Goal: Information Seeking & Learning: Learn about a topic

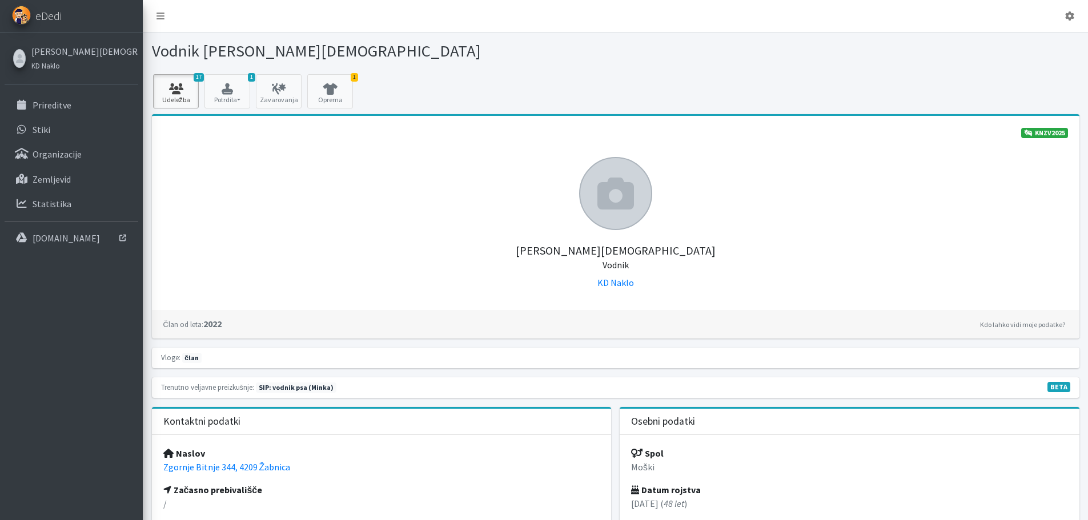
click at [178, 95] on link "17 Udeležba" at bounding box center [176, 91] width 46 height 34
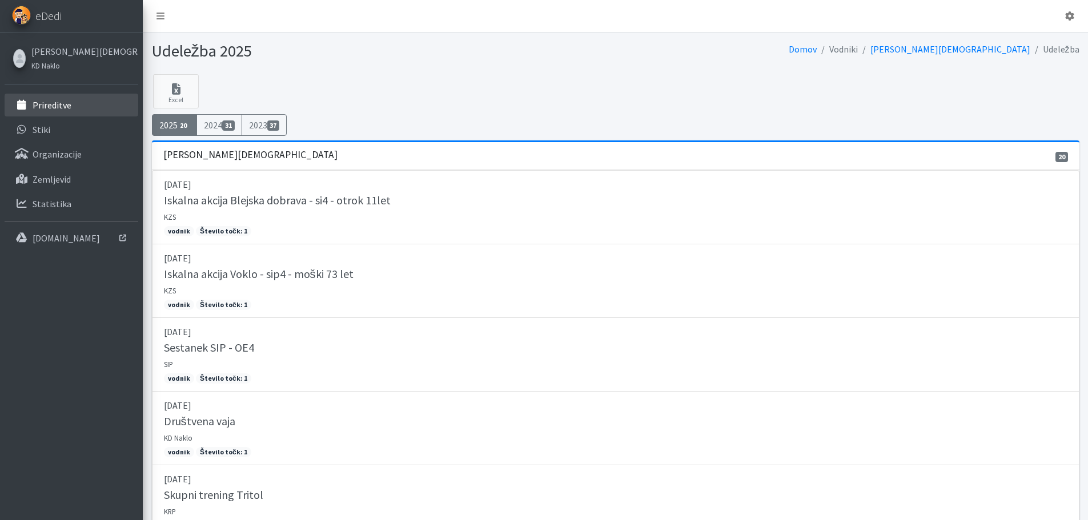
click at [51, 106] on p "Prireditve" at bounding box center [52, 104] width 39 height 11
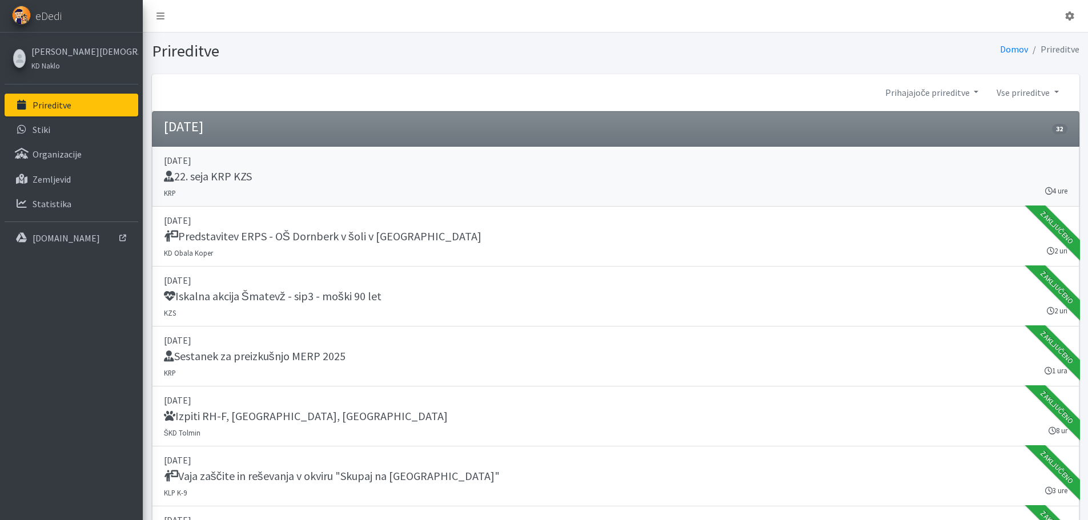
click at [243, 176] on h5 "22. seja KRP KZS" at bounding box center [208, 177] width 88 height 14
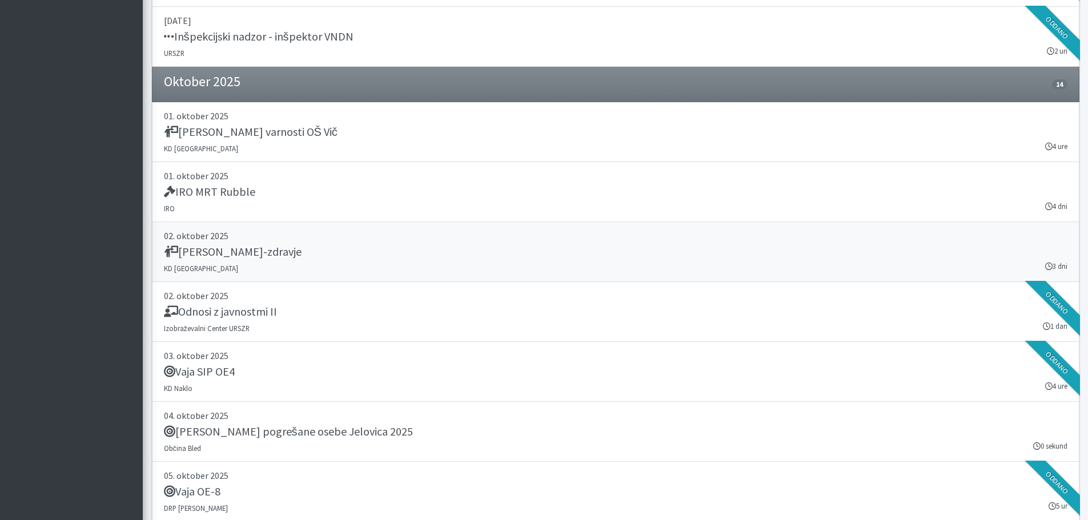
scroll to position [2056, 0]
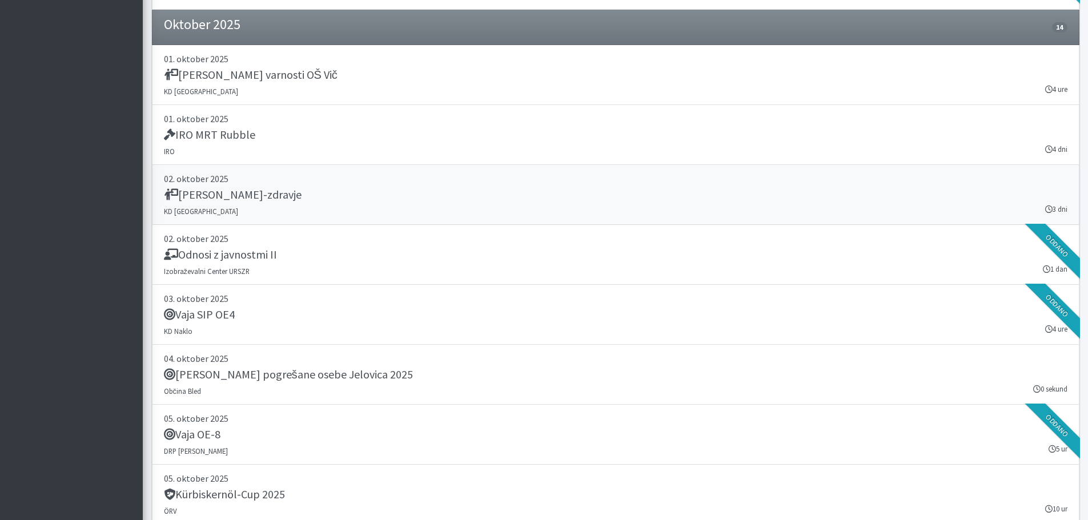
click at [263, 194] on h5 "Sejem narava-zdravje" at bounding box center [233, 195] width 138 height 14
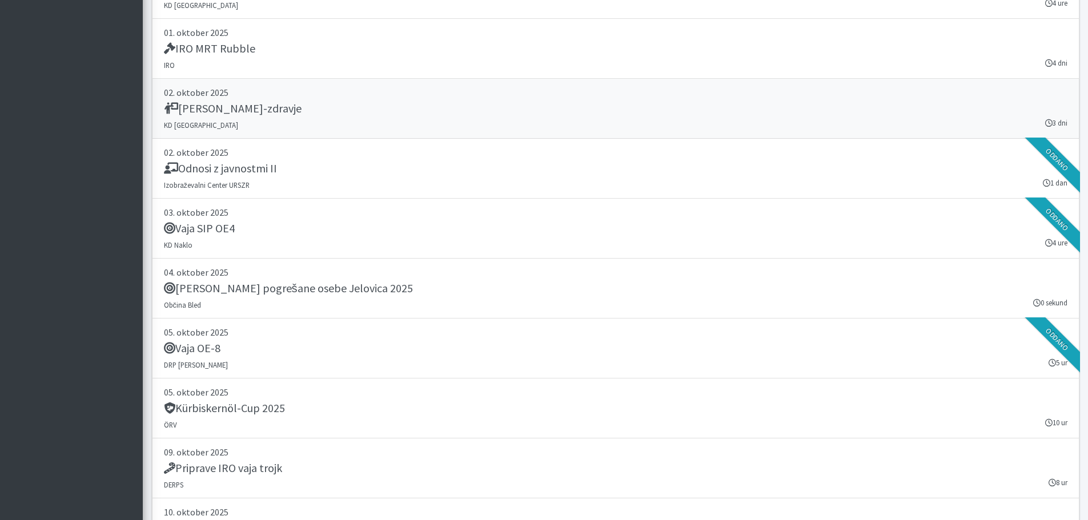
scroll to position [2171, 0]
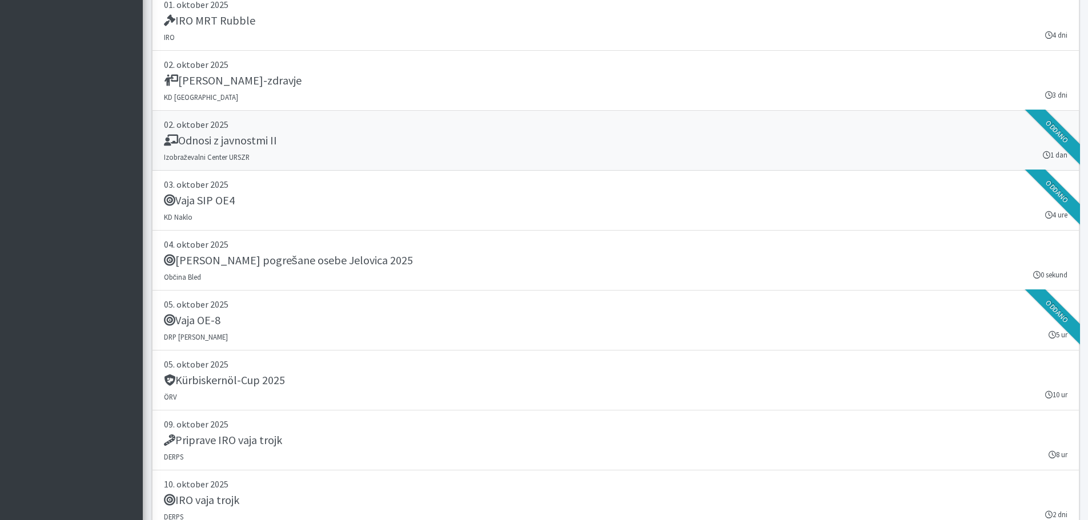
click at [254, 146] on h5 "Odnosi z javnostmi II" at bounding box center [220, 141] width 113 height 14
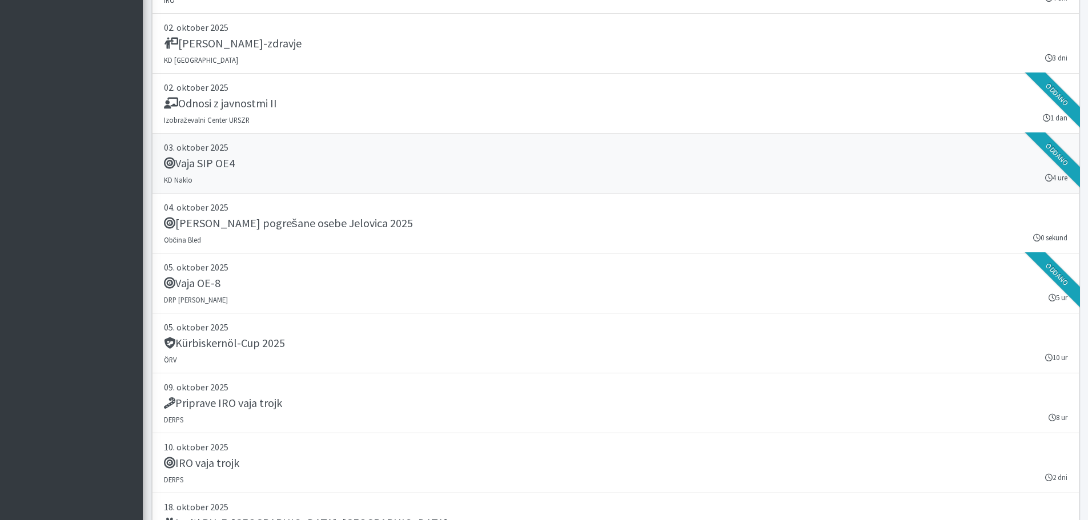
scroll to position [2228, 0]
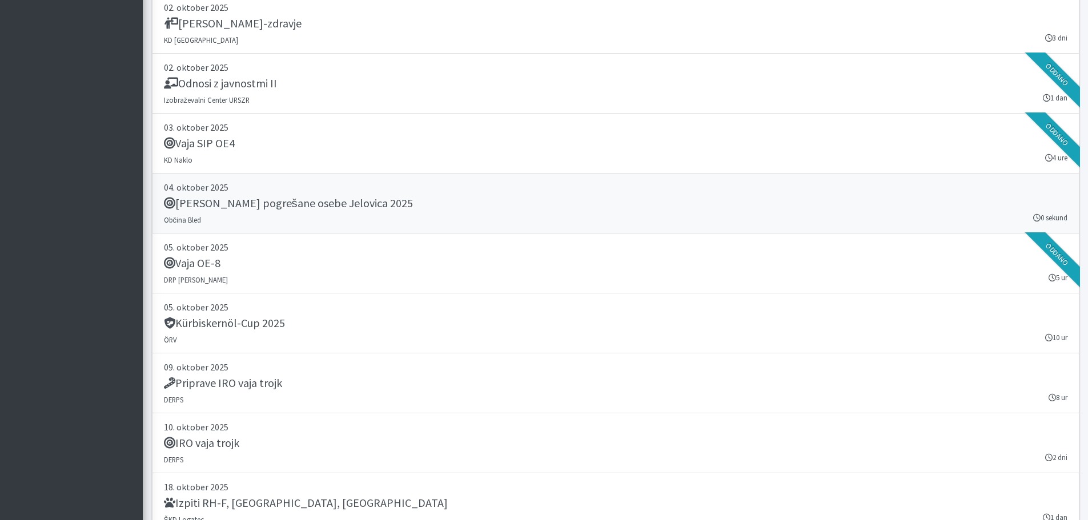
click at [354, 203] on h5 "Vaja Iskanje pogrešane osebe Jelovica 2025" at bounding box center [288, 203] width 249 height 14
click at [223, 146] on h5 "Vaja SIP OE4" at bounding box center [199, 144] width 71 height 14
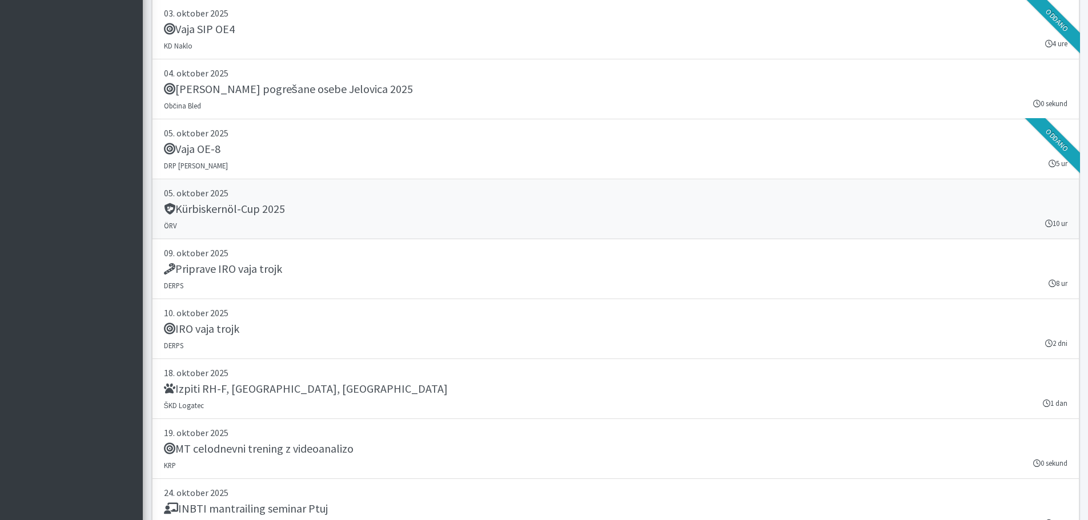
scroll to position [2399, 0]
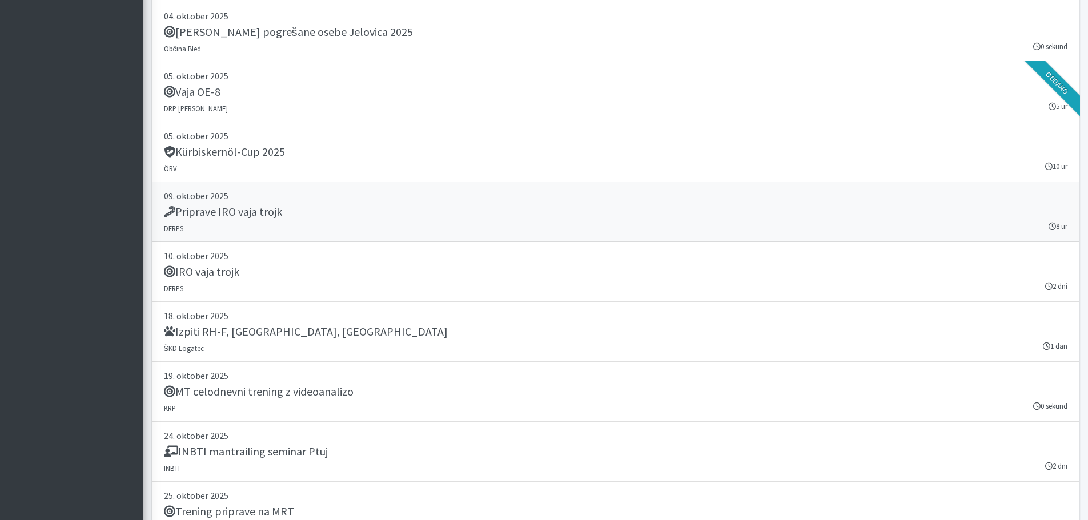
click at [250, 216] on h5 "Priprave IRO vaja trojk" at bounding box center [223, 212] width 118 height 14
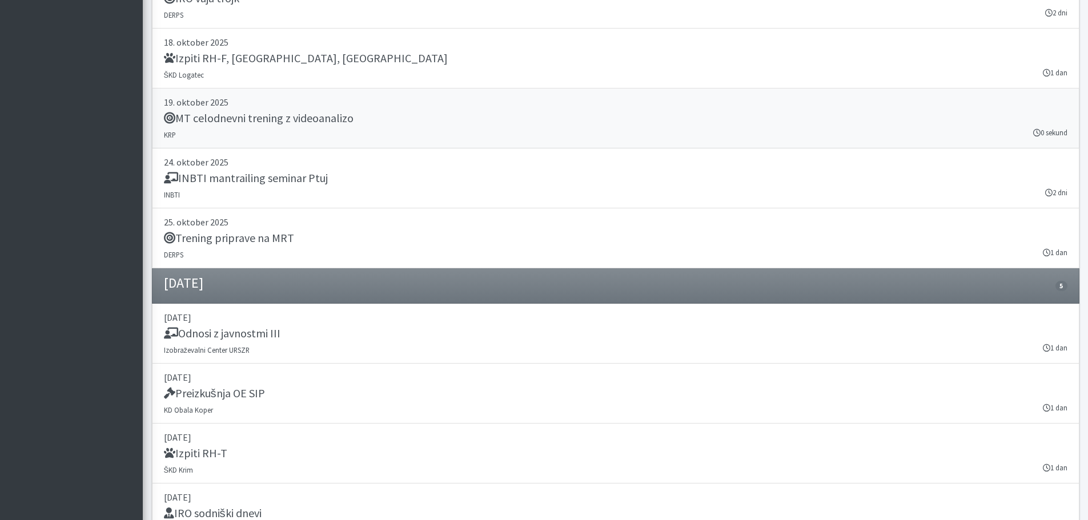
scroll to position [2685, 0]
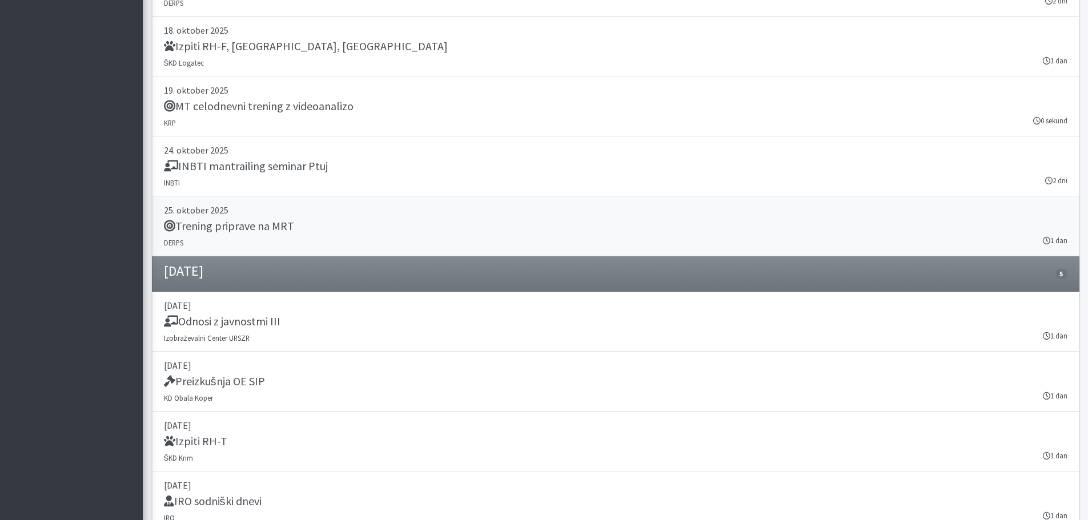
click at [265, 226] on h5 "Trening priprave na MRT" at bounding box center [229, 226] width 130 height 14
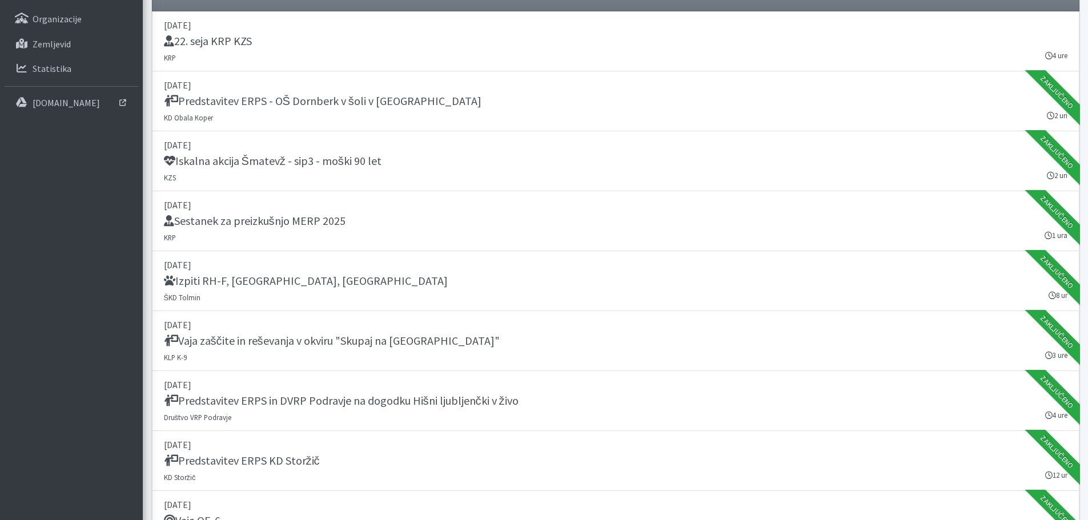
scroll to position [0, 0]
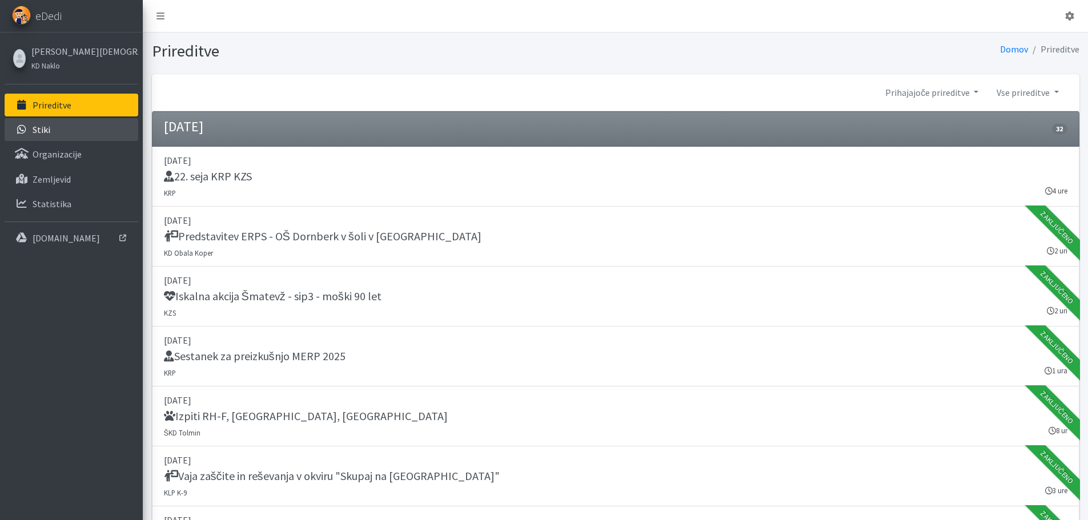
click at [61, 131] on link "Stiki" at bounding box center [72, 129] width 134 height 23
